Goal: Ask a question

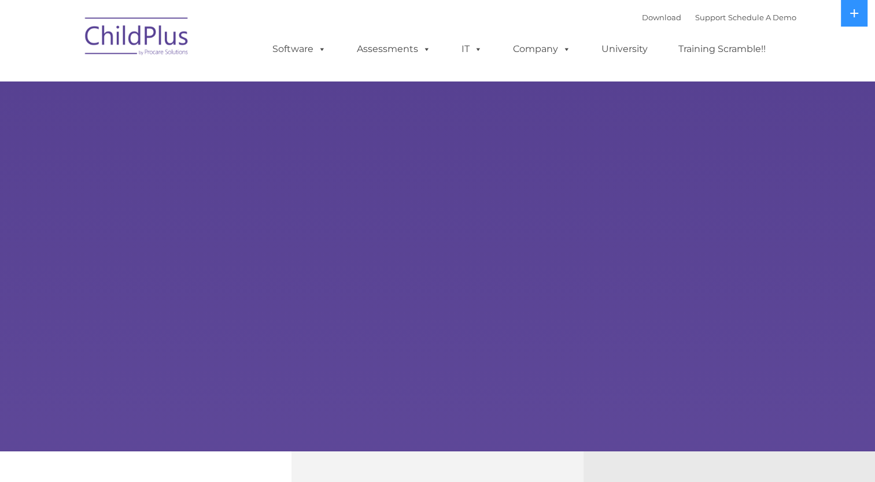
select select "MEDIUM"
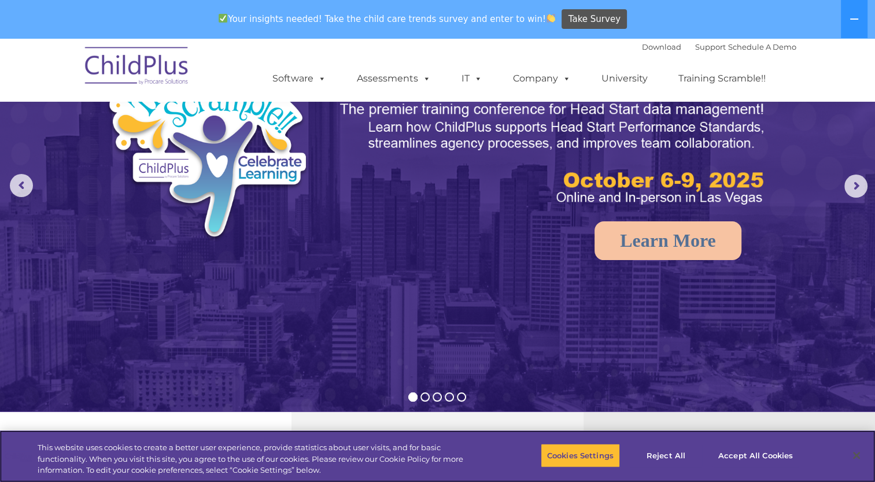
scroll to position [74, 0]
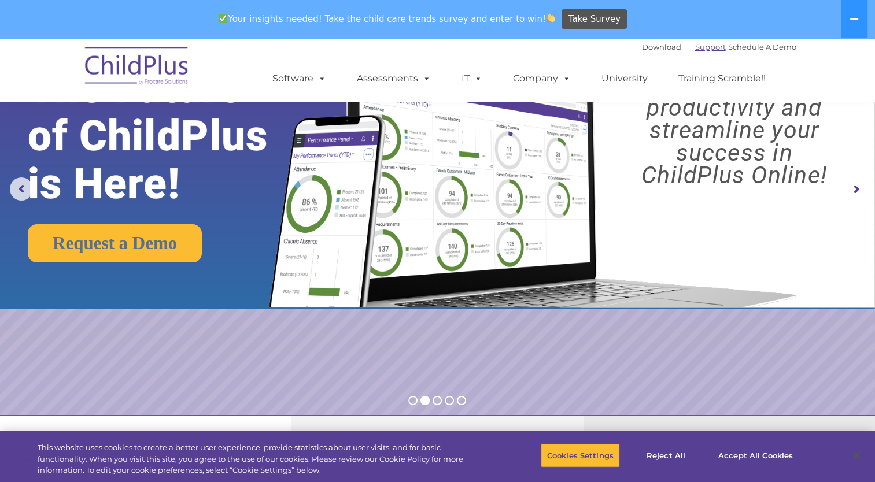
click at [697, 50] on link "Support" at bounding box center [710, 46] width 31 height 9
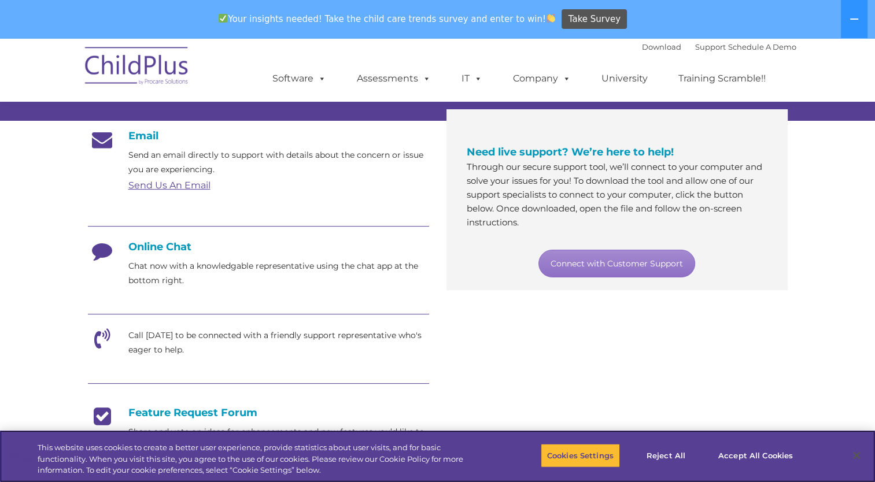
scroll to position [185, 0]
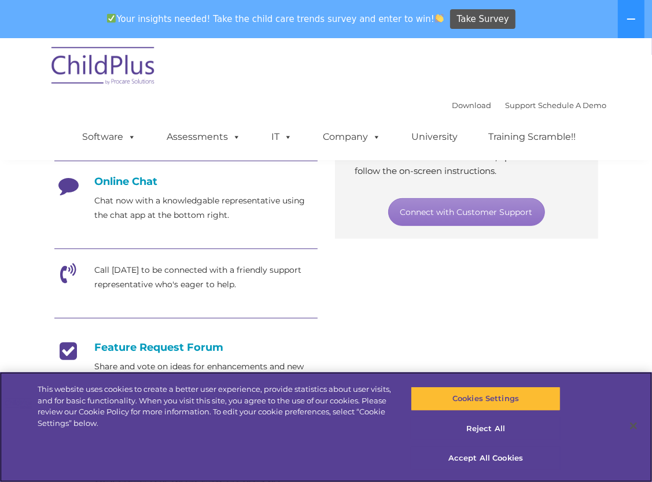
scroll to position [293, 0]
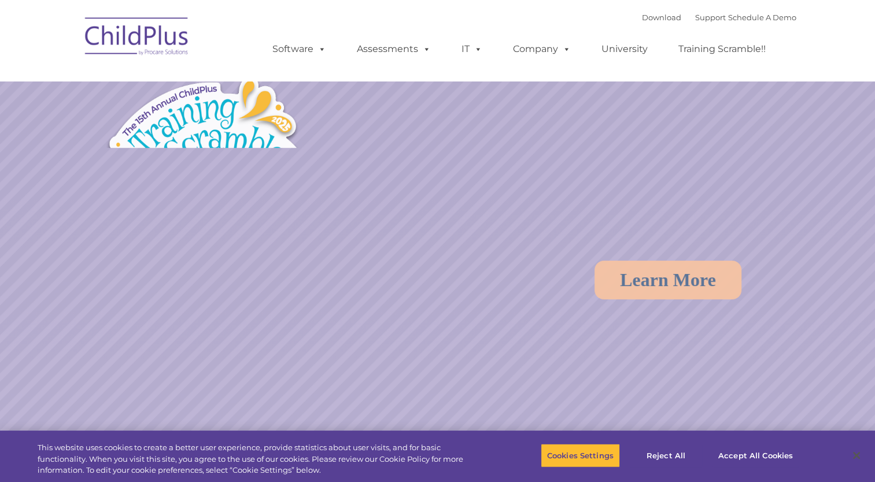
select select "MEDIUM"
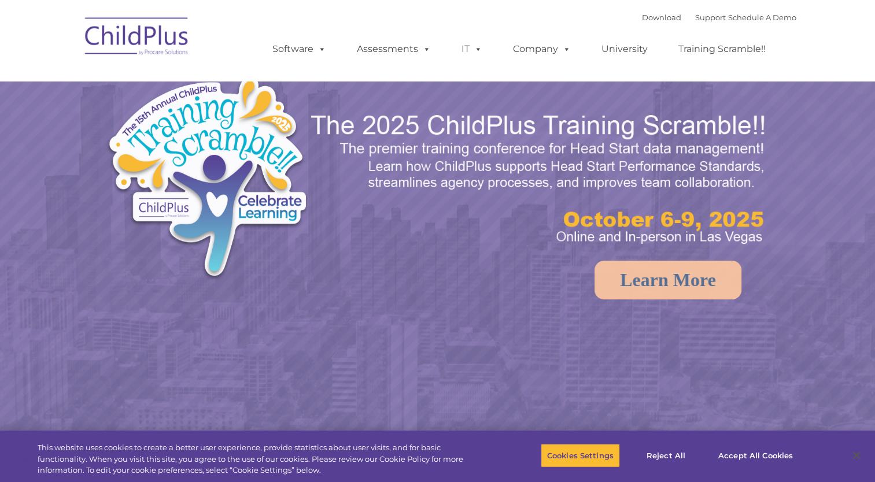
select select "MEDIUM"
